Goal: Transaction & Acquisition: Purchase product/service

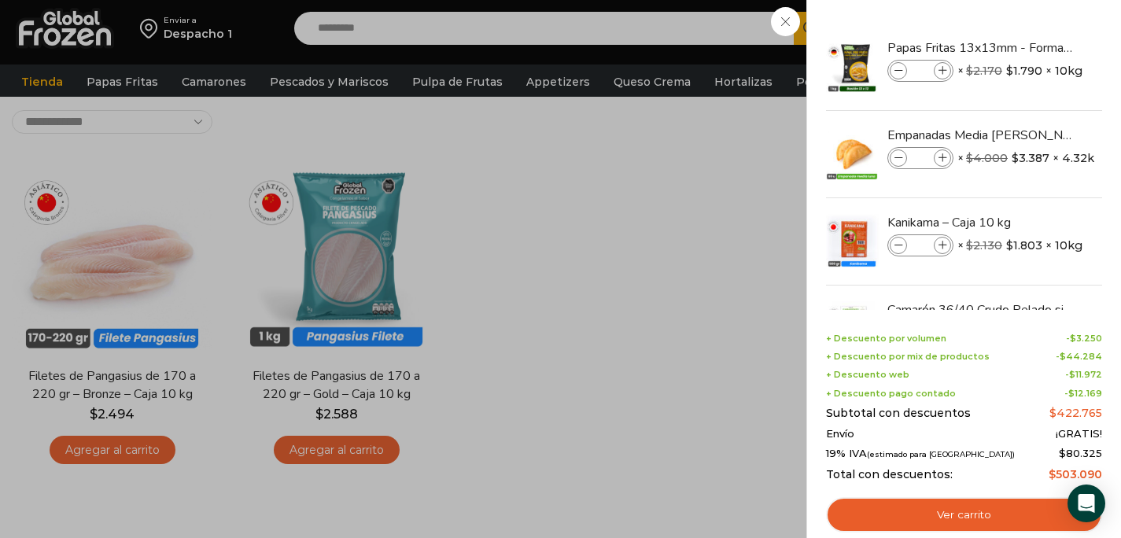
click at [1027, 47] on div "16 [GEOGRAPHIC_DATA] 16 16 Shopping Cart" at bounding box center [1066, 28] width 79 height 37
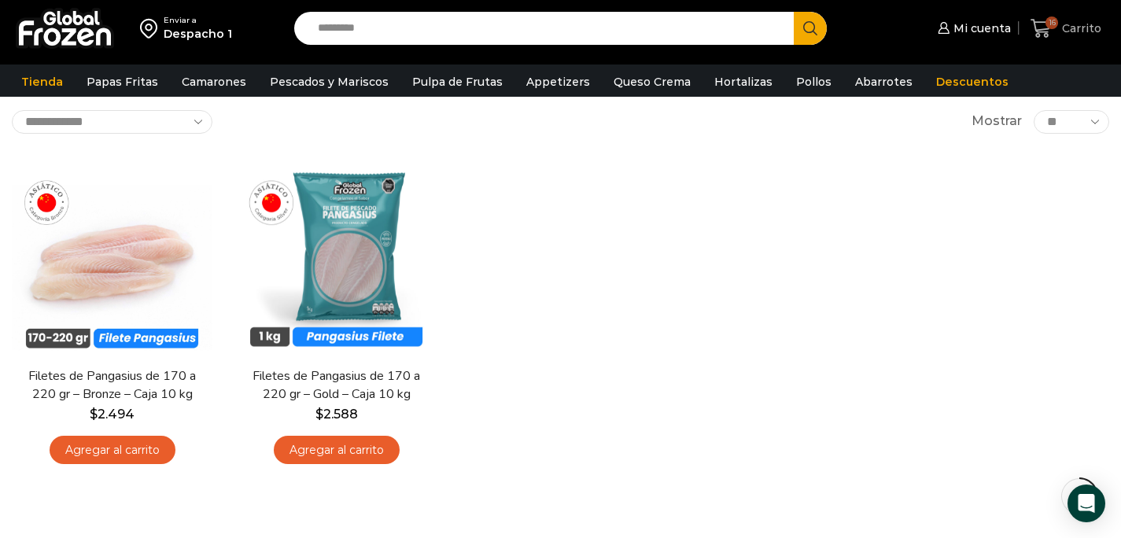
click at [1050, 32] on icon at bounding box center [1041, 28] width 20 height 19
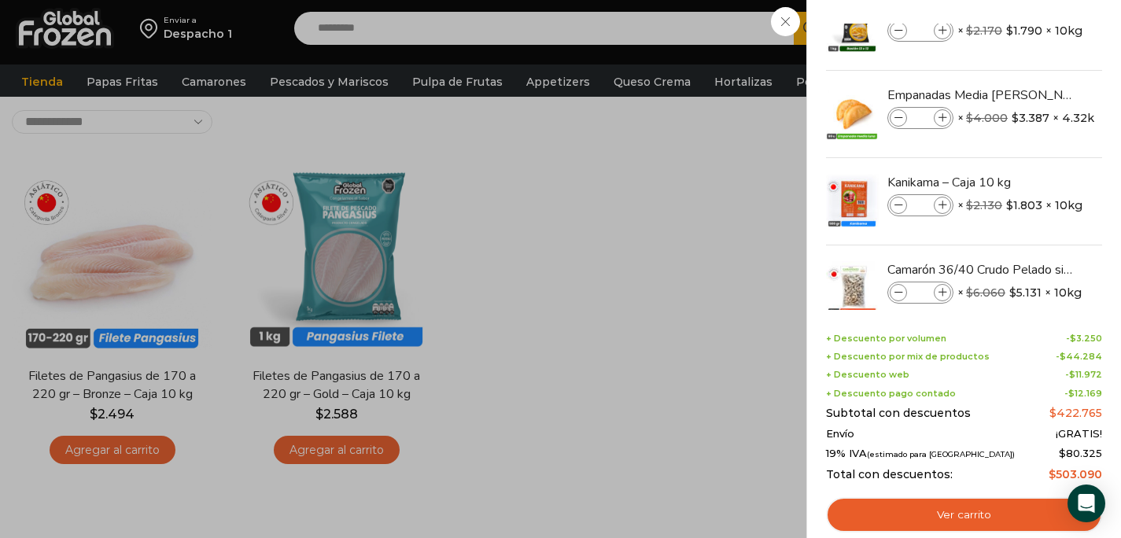
scroll to position [0, 0]
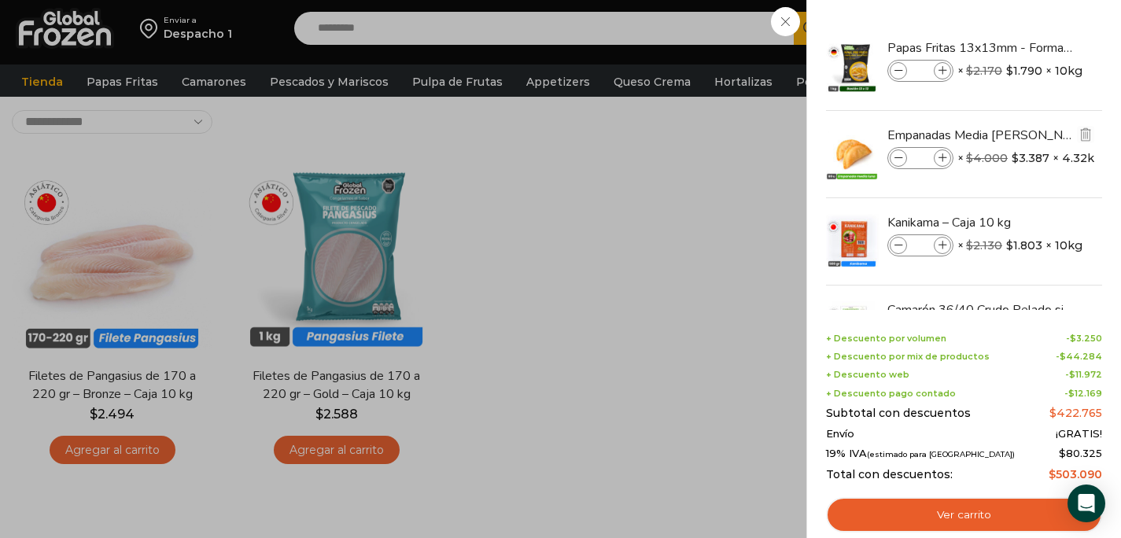
click at [902, 161] on span at bounding box center [898, 157] width 17 height 17
type input "*"
click at [1027, 47] on div "13 [GEOGRAPHIC_DATA] 13 13 Shopping Cart" at bounding box center [1066, 28] width 79 height 37
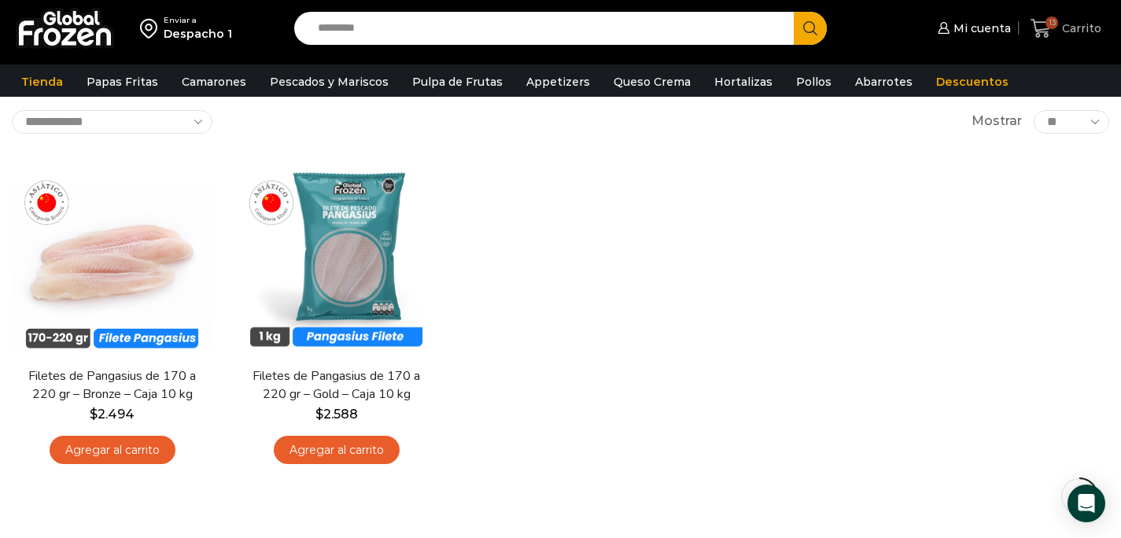
click at [1038, 22] on icon at bounding box center [1041, 28] width 20 height 19
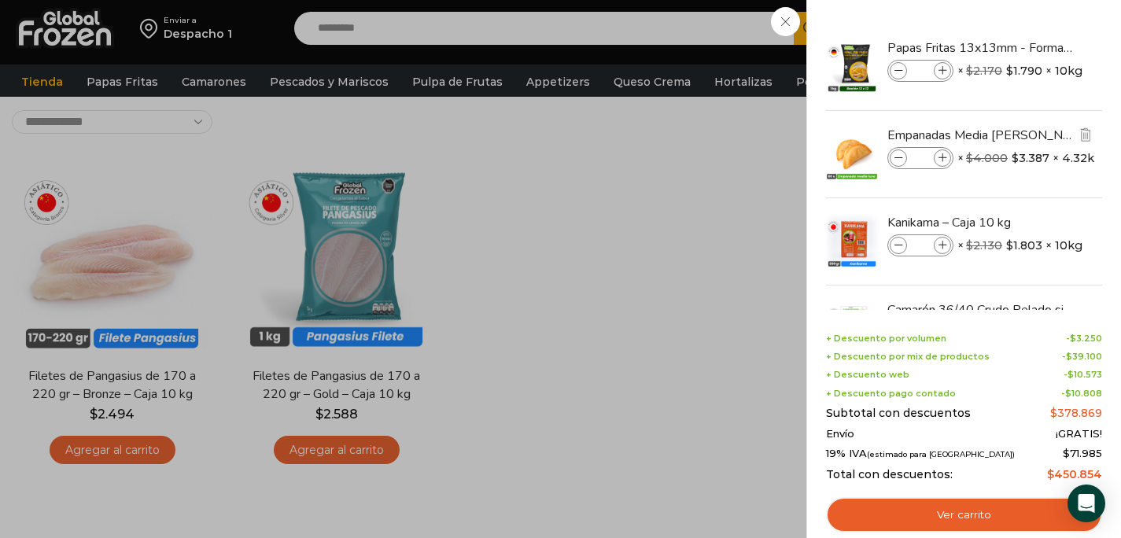
click at [896, 163] on span at bounding box center [898, 157] width 17 height 17
type input "*"
click at [942, 163] on span at bounding box center [942, 157] width 17 height 17
type input "*"
click at [902, 162] on span at bounding box center [898, 157] width 17 height 17
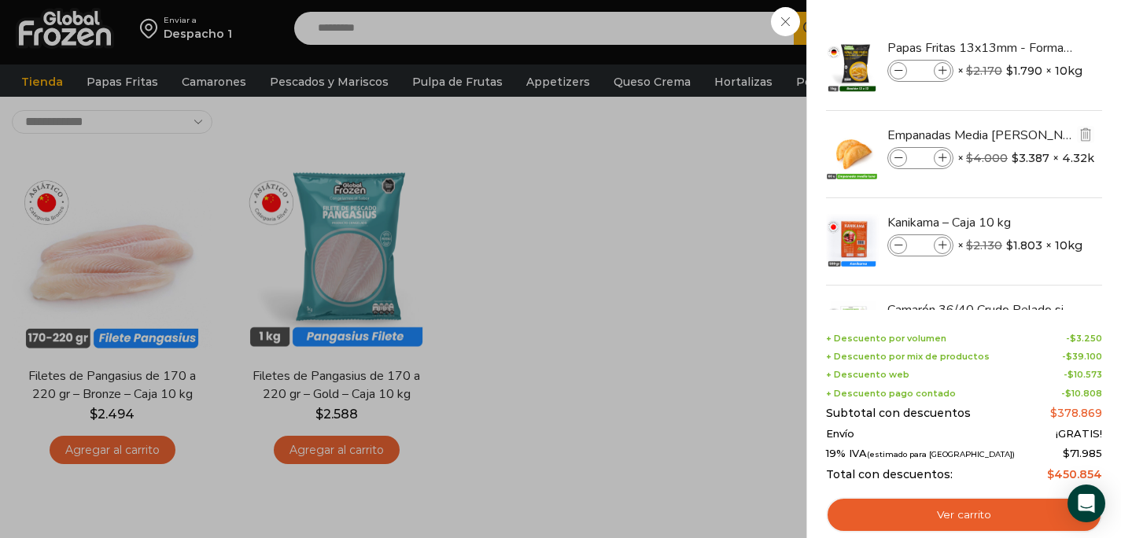
type input "*"
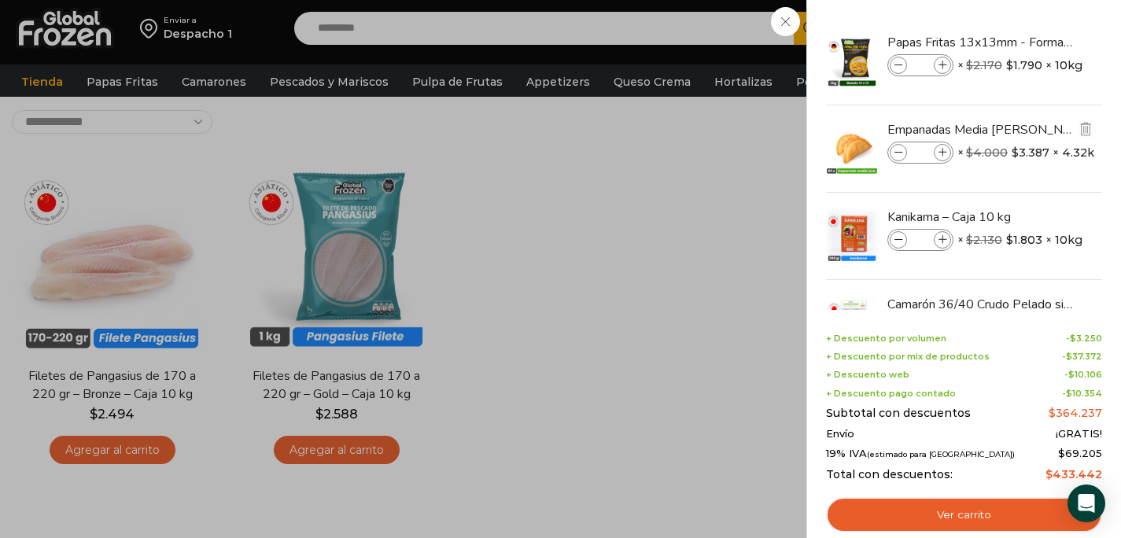
scroll to position [9, 0]
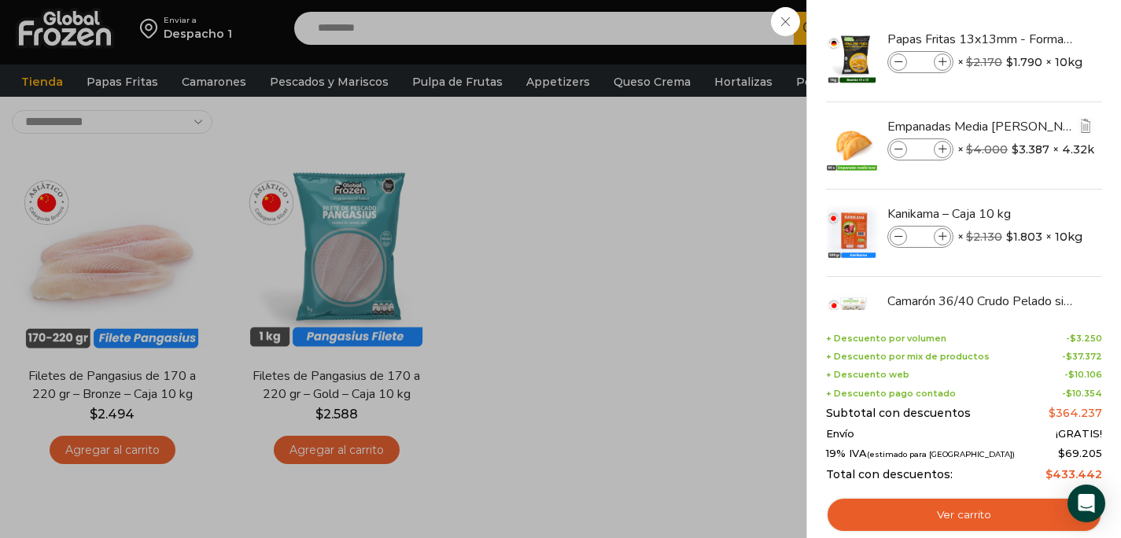
click at [940, 152] on icon at bounding box center [943, 150] width 9 height 9
type input "*"
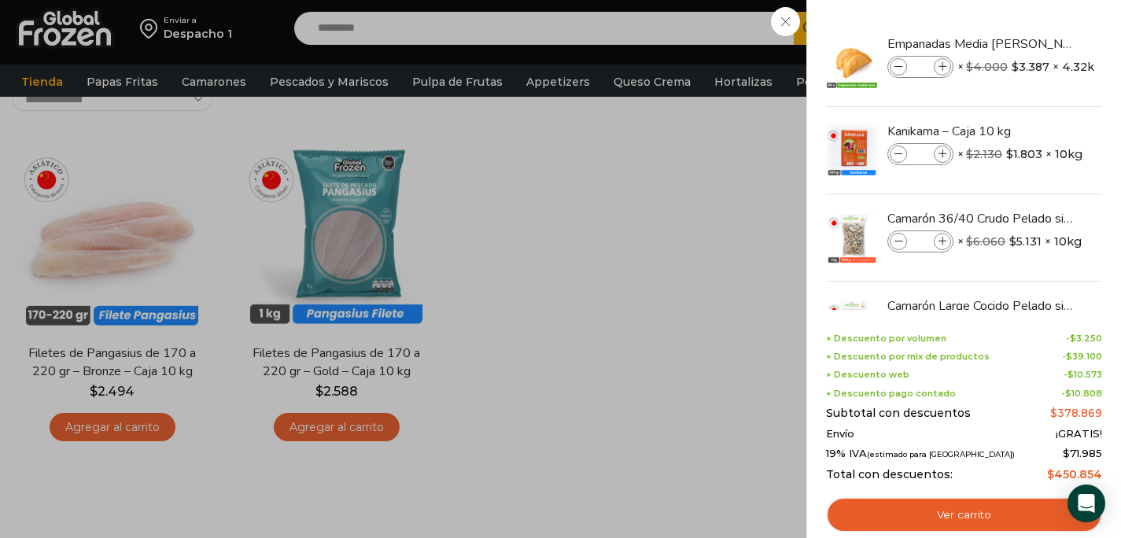
scroll to position [0, 0]
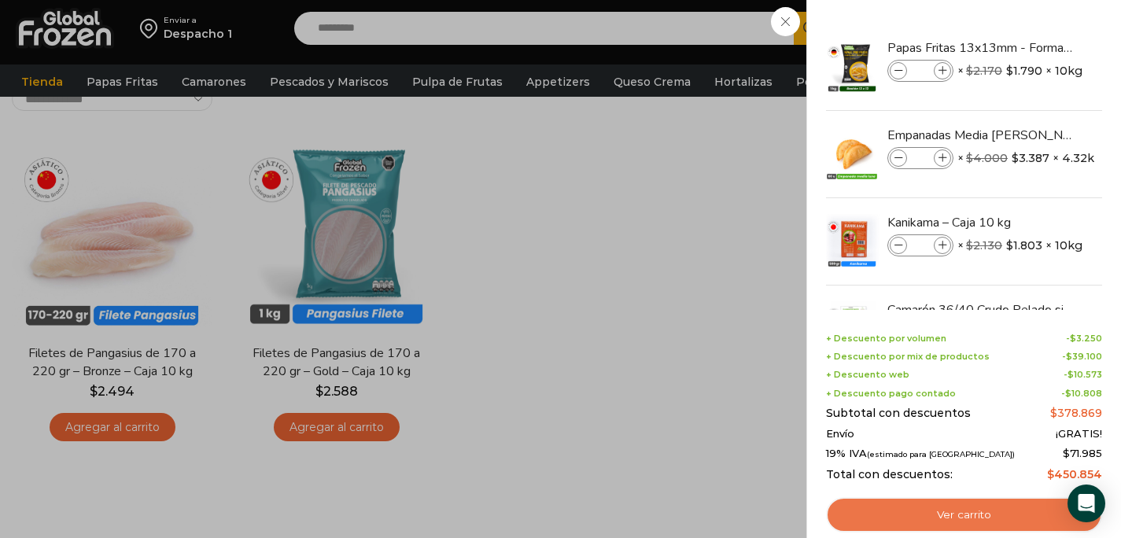
click at [927, 515] on link "Ver carrito" at bounding box center [964, 515] width 276 height 36
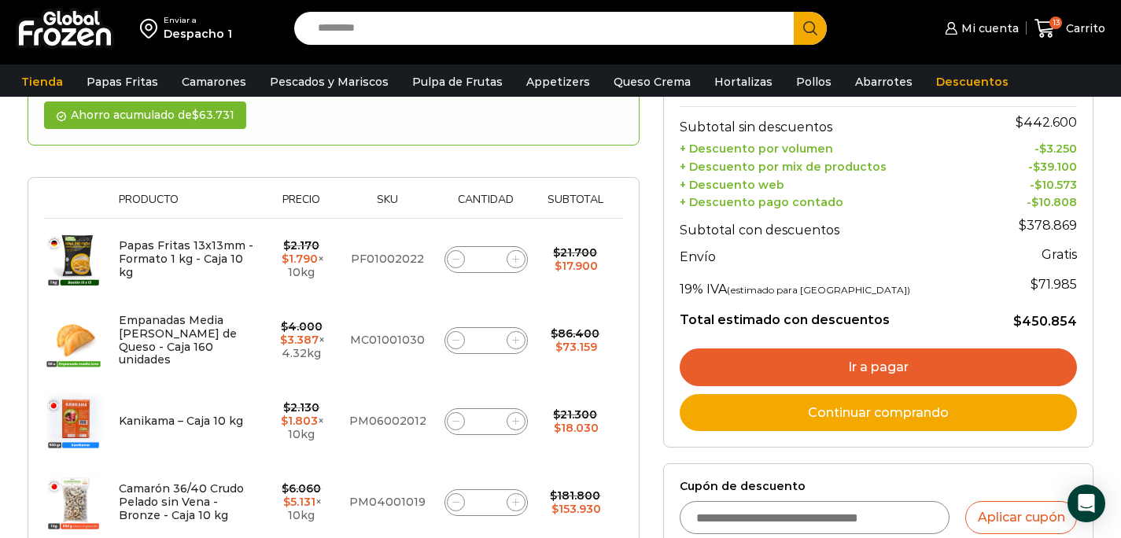
scroll to position [203, 0]
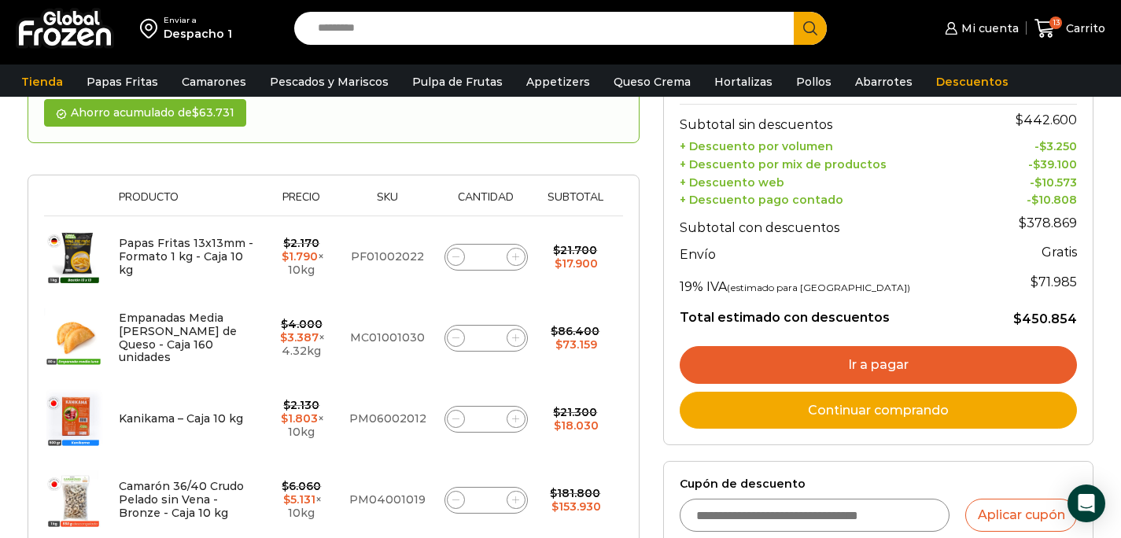
click at [892, 366] on link "Ir a pagar" at bounding box center [878, 365] width 397 height 38
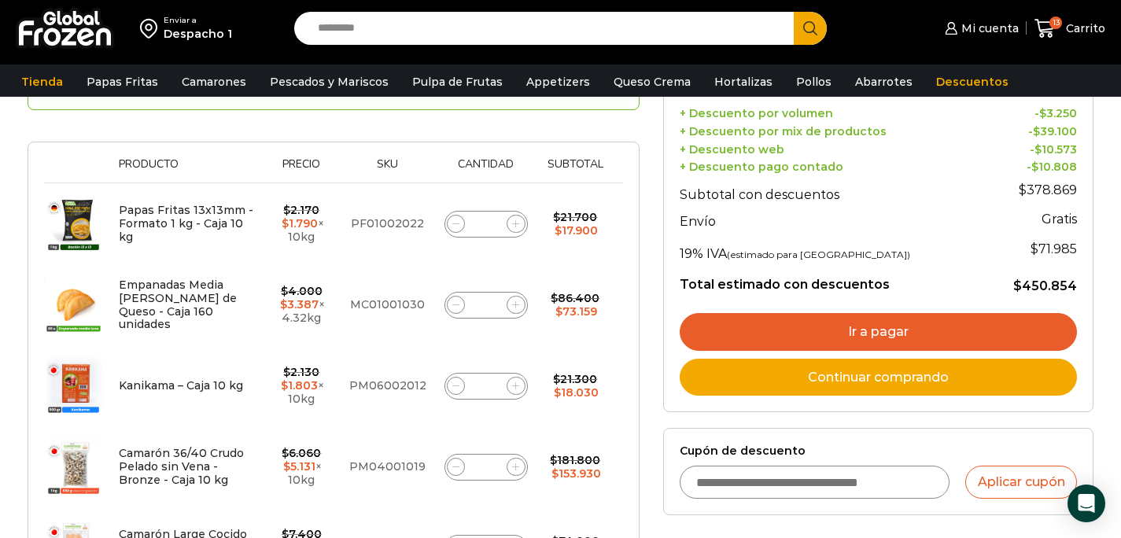
scroll to position [237, 0]
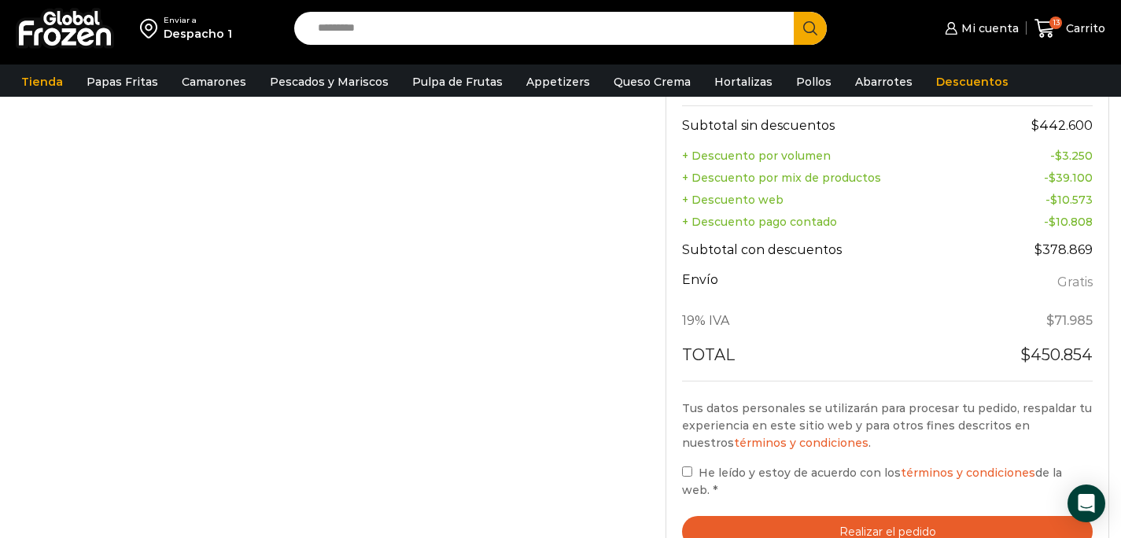
scroll to position [858, 0]
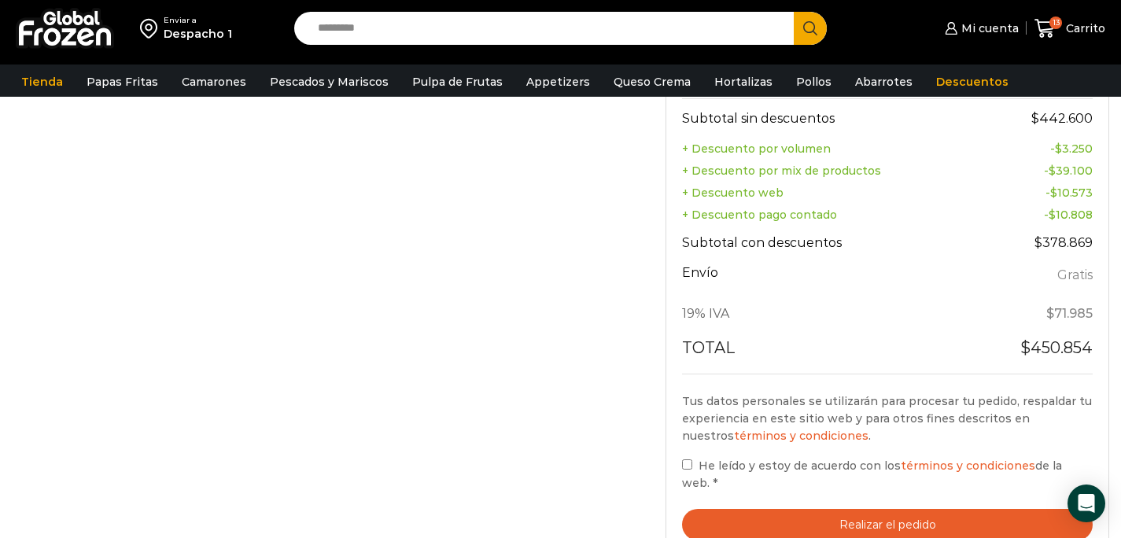
click at [709, 516] on button "Realizar el pedido" at bounding box center [887, 525] width 411 height 32
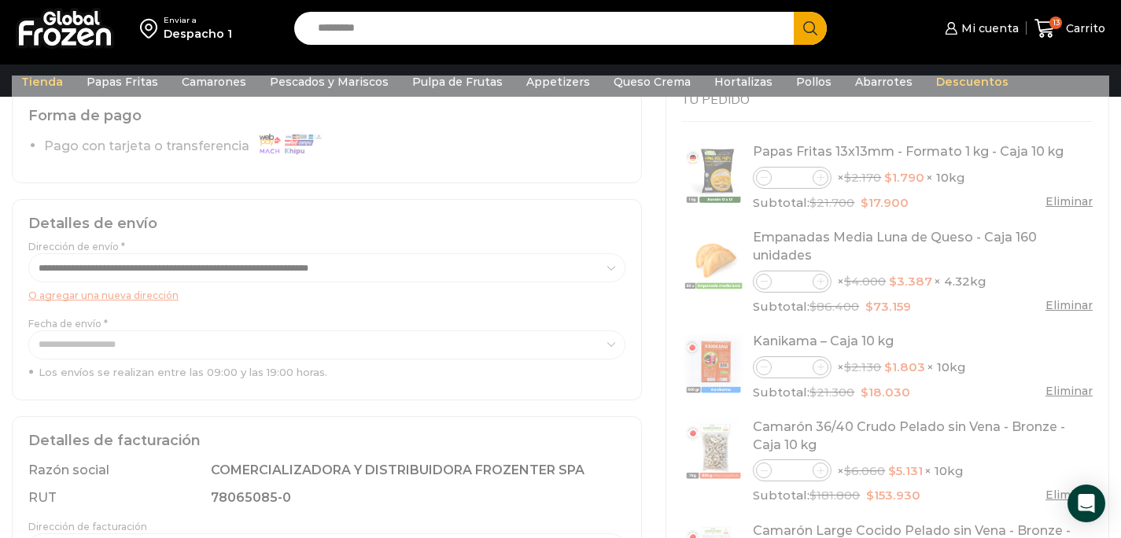
scroll to position [129, 0]
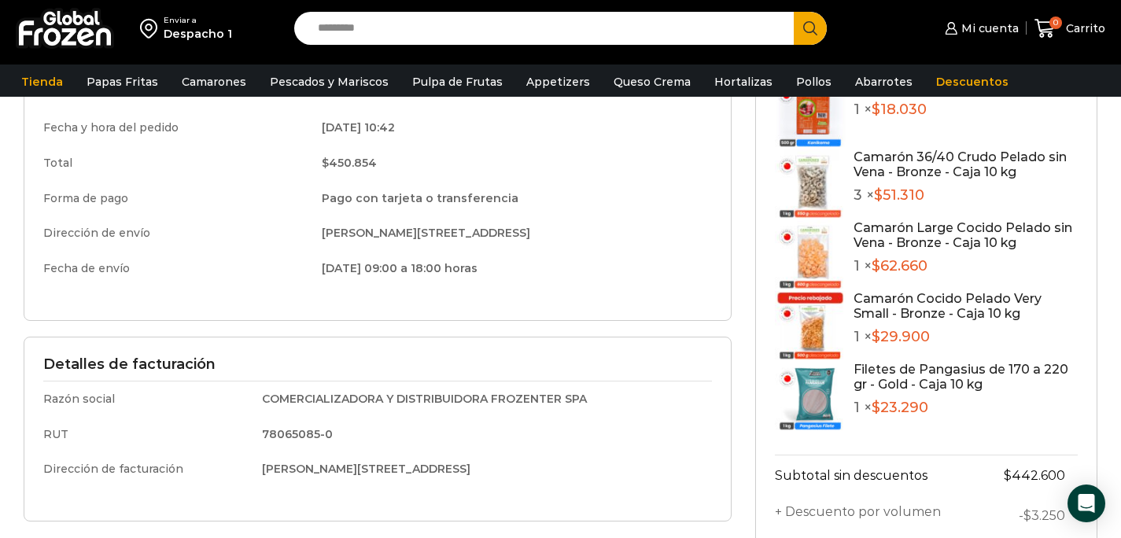
scroll to position [273, 0]
